Goal: Information Seeking & Learning: Learn about a topic

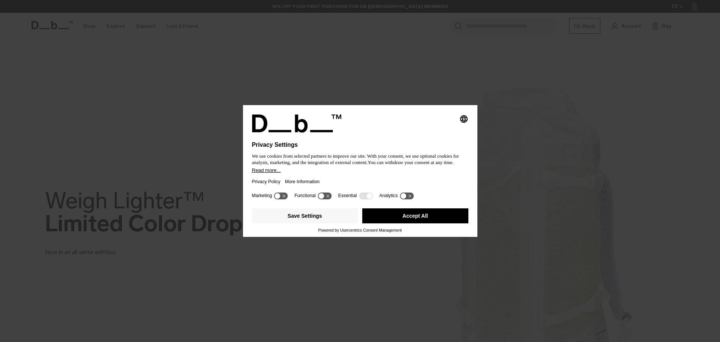
click at [397, 216] on button "Accept All" at bounding box center [415, 215] width 106 height 15
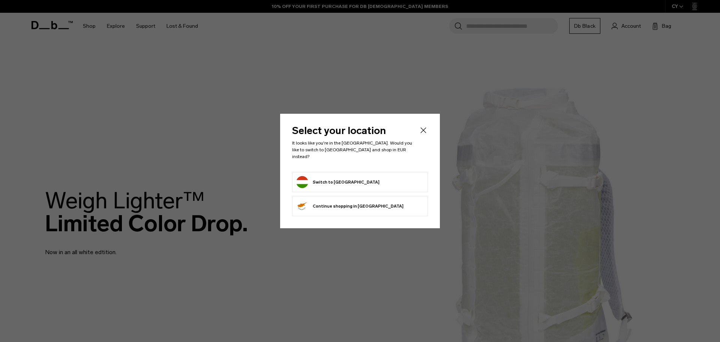
click at [389, 176] on form "Switch to Hungary" at bounding box center [360, 182] width 128 height 12
click at [328, 181] on button "Switch to Hungary" at bounding box center [337, 182] width 83 height 12
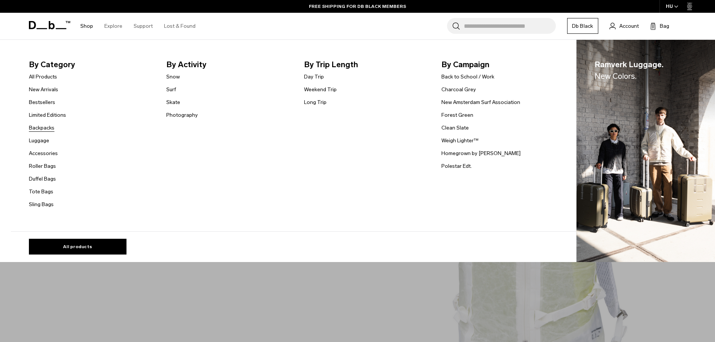
click at [51, 125] on link "Backpacks" at bounding box center [42, 128] width 26 height 8
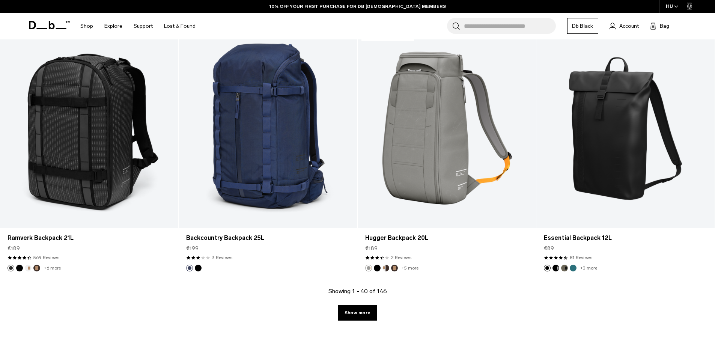
scroll to position [2551, 0]
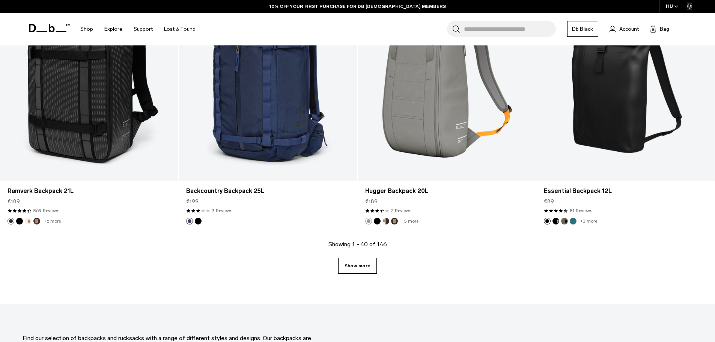
click at [349, 267] on link "Show more" at bounding box center [357, 266] width 39 height 16
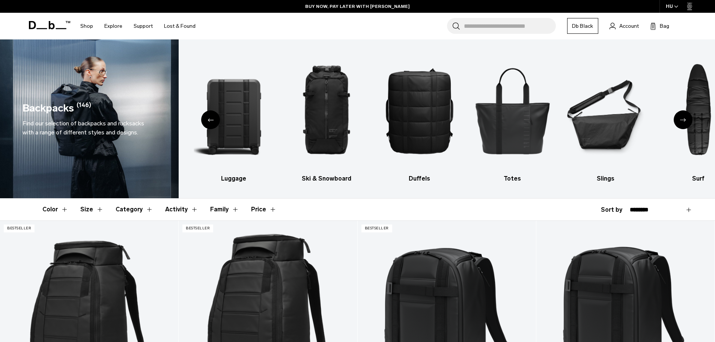
click at [678, 117] on div "Next slide" at bounding box center [683, 119] width 19 height 19
